Goal: Task Accomplishment & Management: Manage account settings

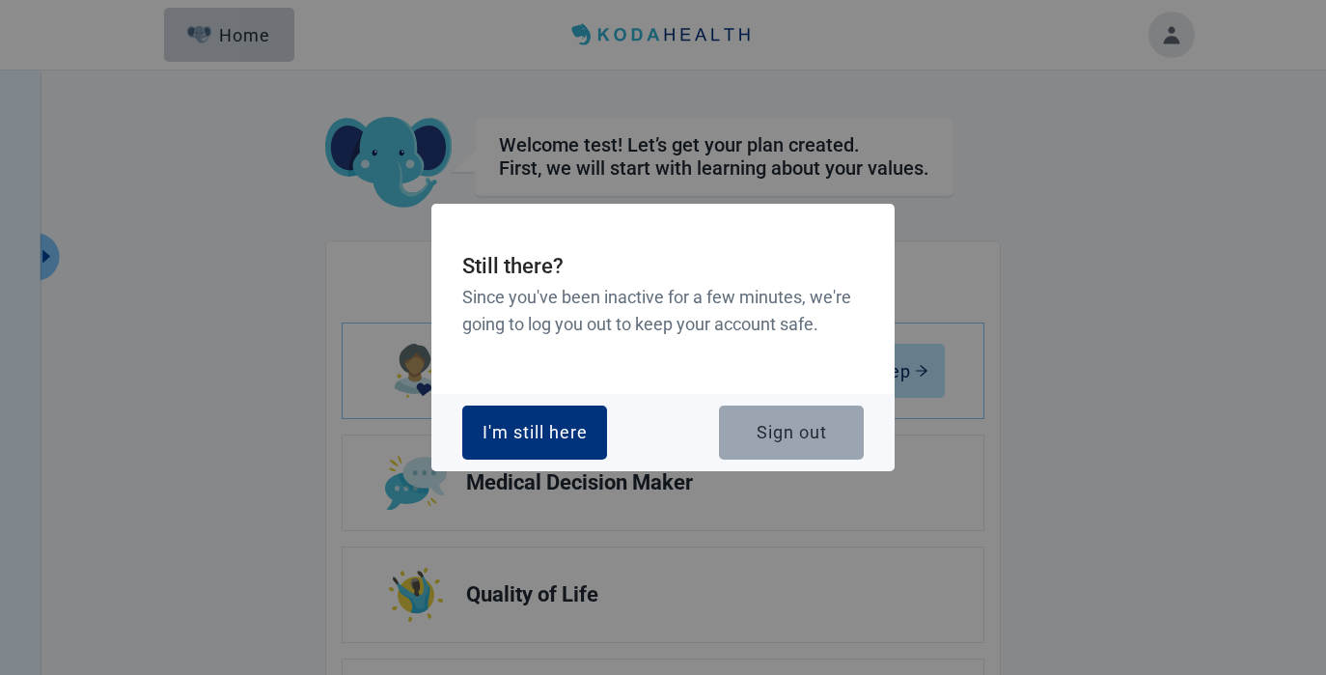
click at [770, 431] on div "Sign out" at bounding box center [792, 432] width 70 height 19
